Goal: Information Seeking & Learning: Learn about a topic

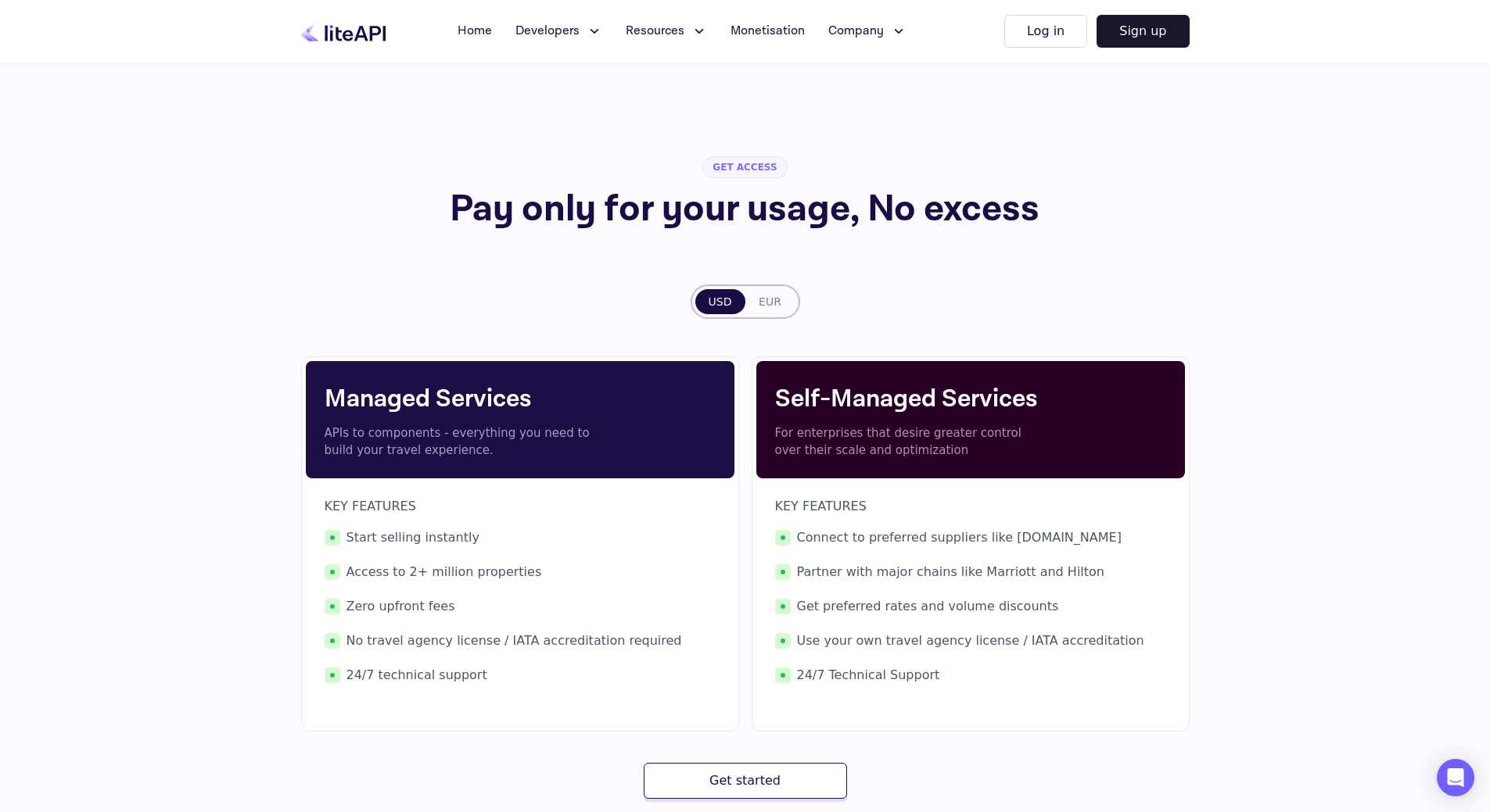
click at [762, 300] on button "EUR" at bounding box center [770, 302] width 50 height 25
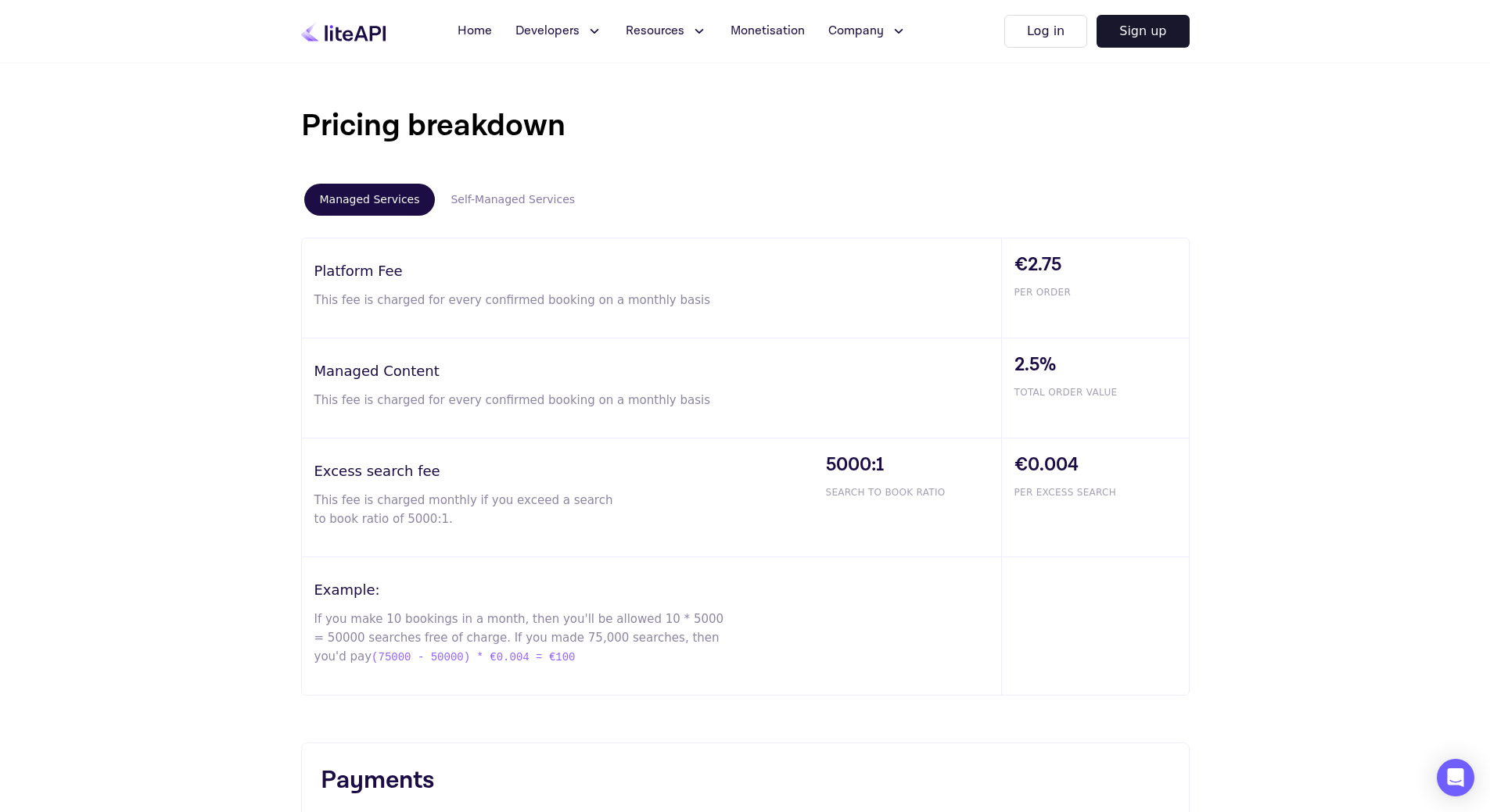
scroll to position [860, 0]
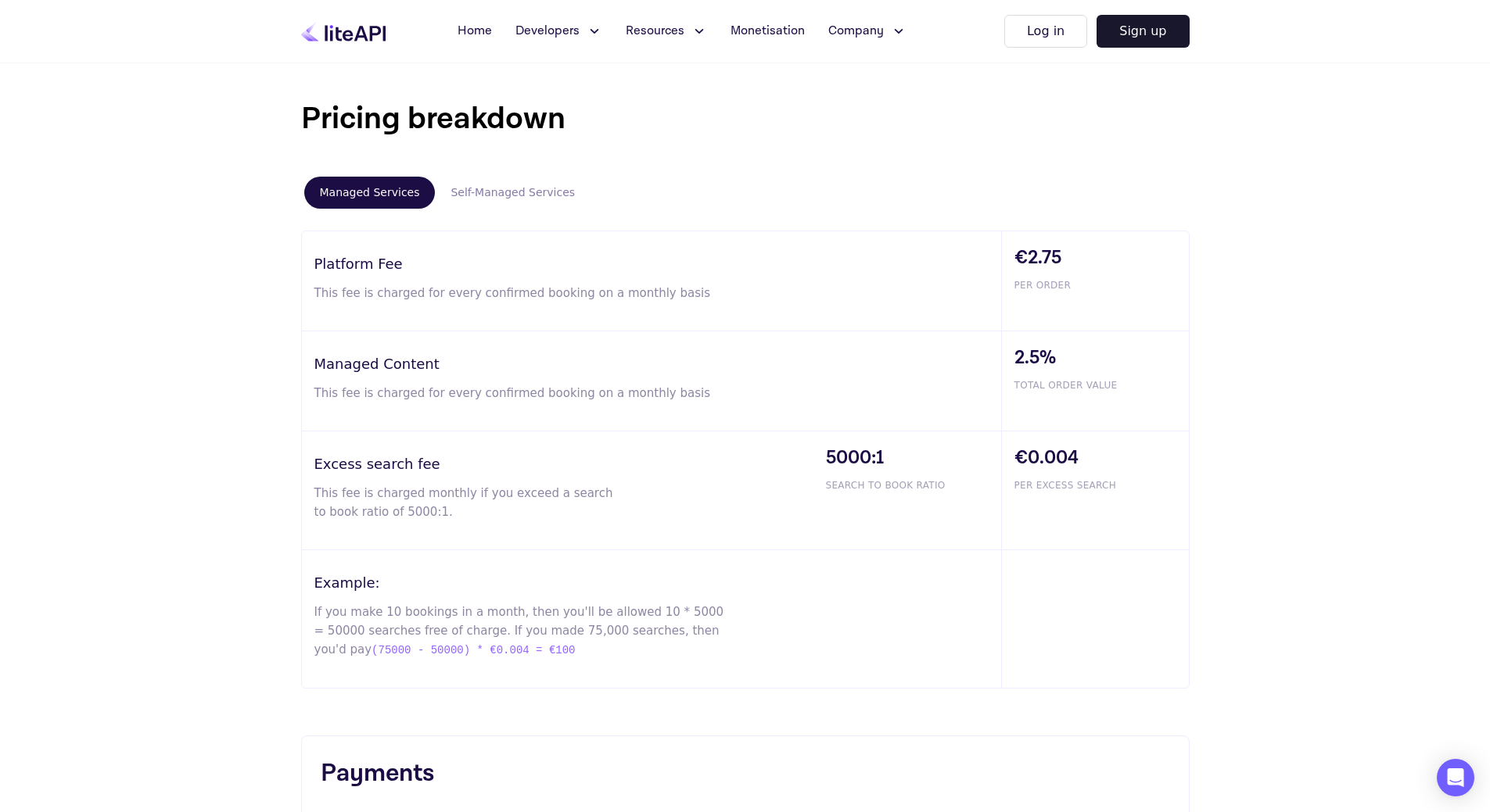
click at [532, 198] on button "Self-Managed Services" at bounding box center [513, 192] width 156 height 32
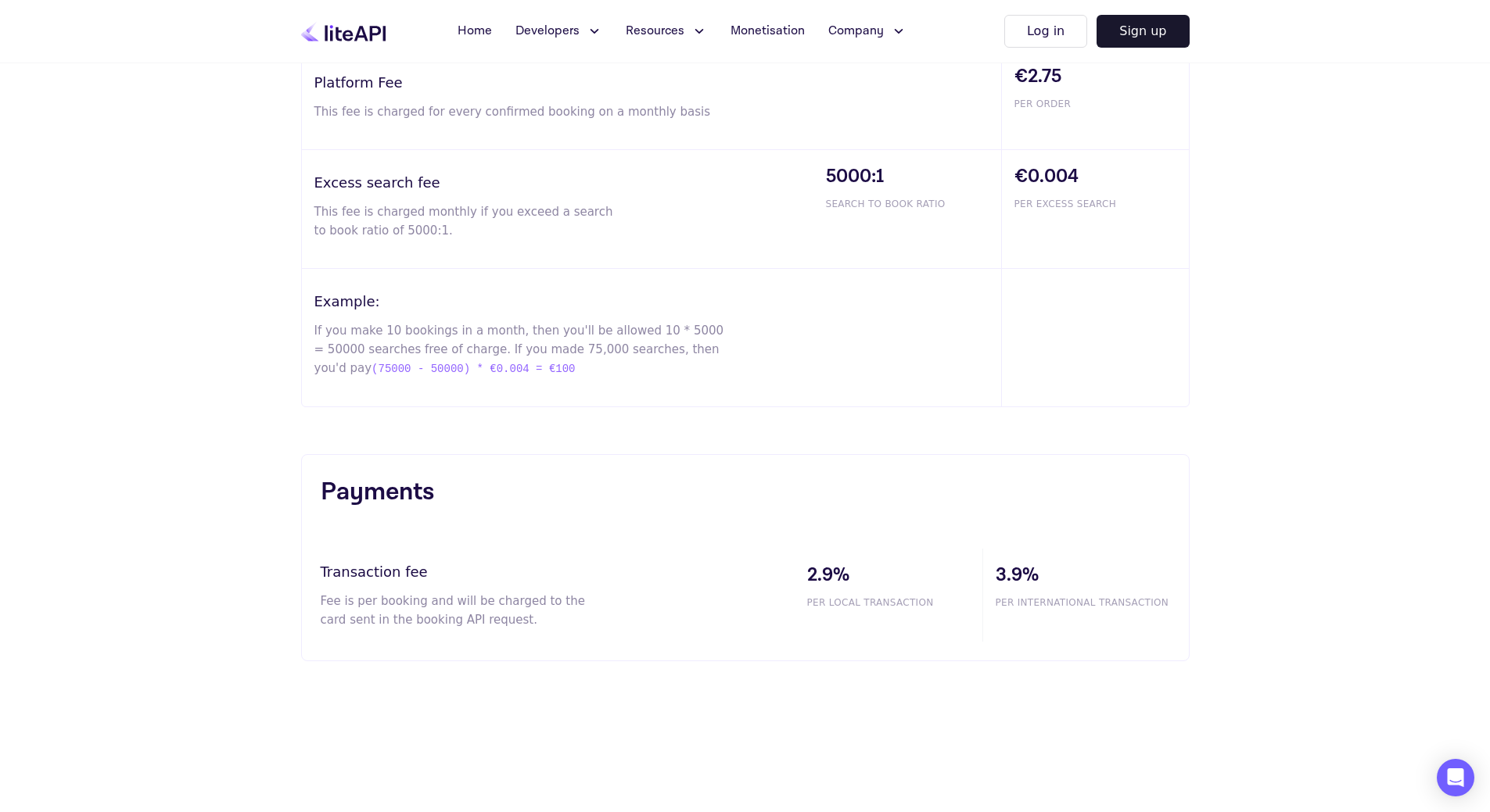
scroll to position [938, 0]
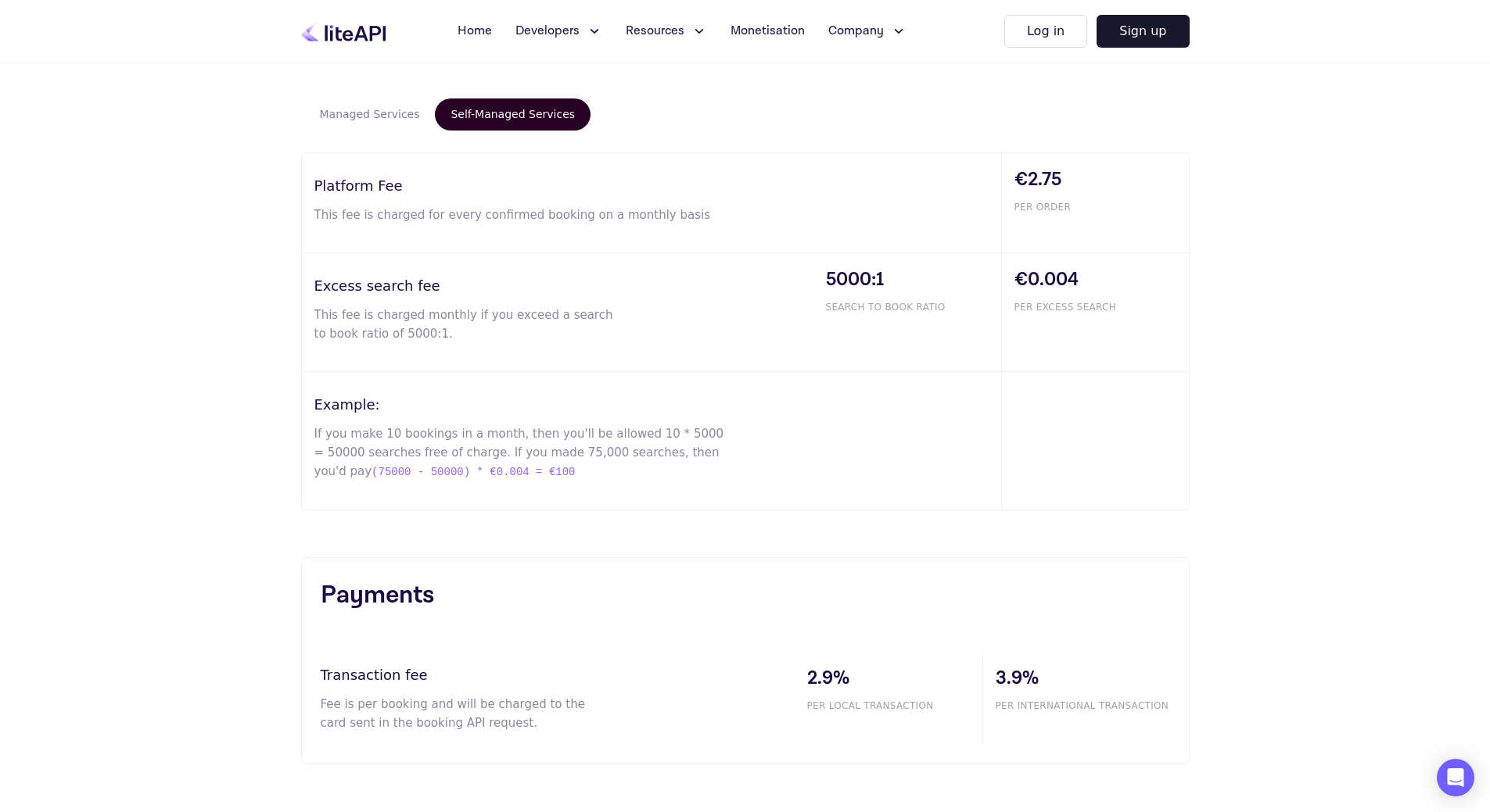
click at [386, 116] on button "Managed Services" at bounding box center [370, 114] width 132 height 32
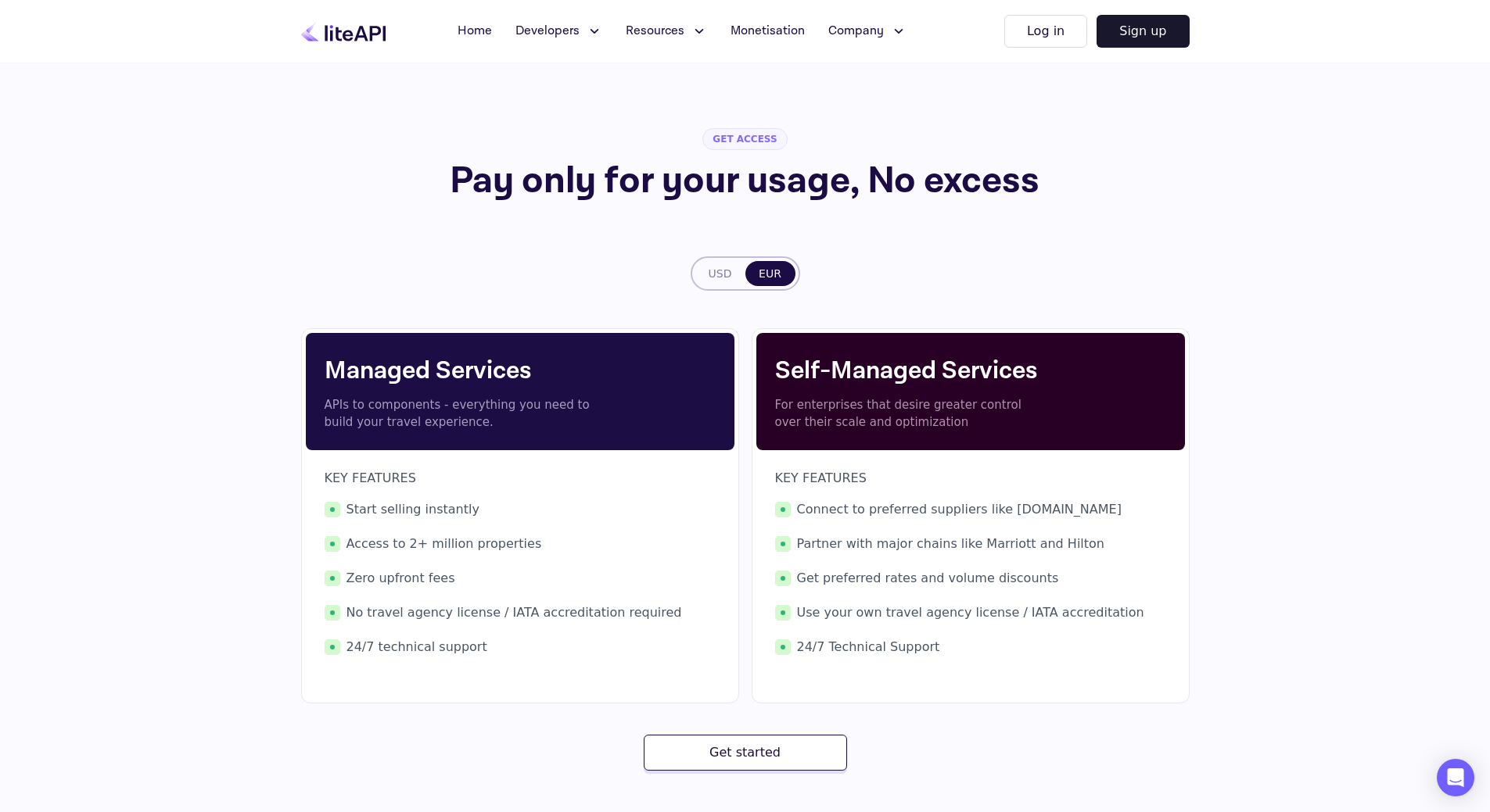
scroll to position [0, 0]
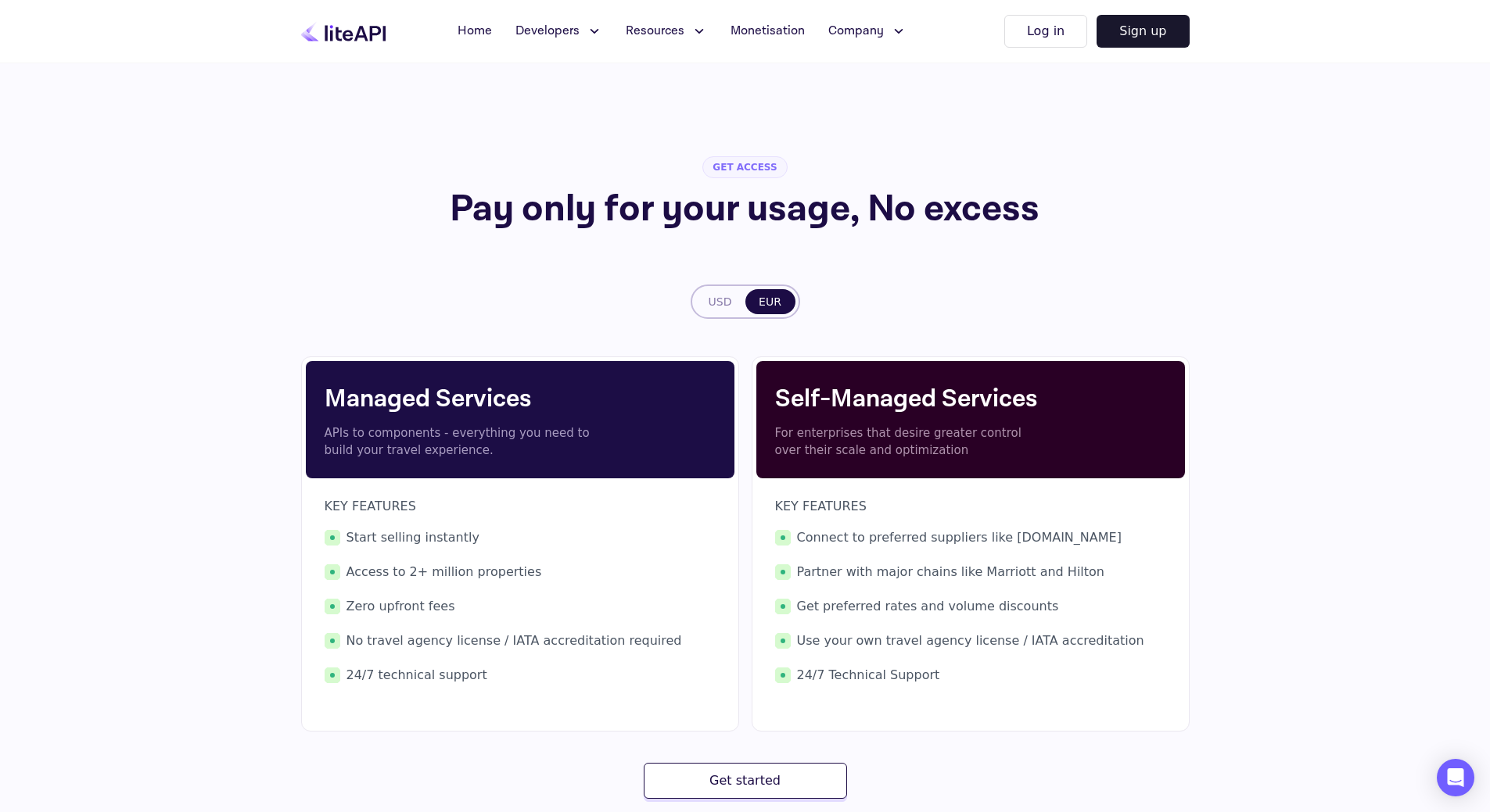
click at [564, 47] on div "Home Developers Documentation API Reference Status Resources FAQ Integrations M…" at bounding box center [745, 31] width 938 height 63
click at [564, 39] on span "Developers" at bounding box center [548, 32] width 64 height 19
click at [795, 62] on div "Home Developers Documentation API Reference Status Resources FAQ Integrations M…" at bounding box center [745, 31] width 938 height 63
click at [678, 31] on span "Resources" at bounding box center [655, 32] width 59 height 19
click at [779, 36] on span "Monetisation" at bounding box center [767, 32] width 74 height 19
